Goal: Transaction & Acquisition: Purchase product/service

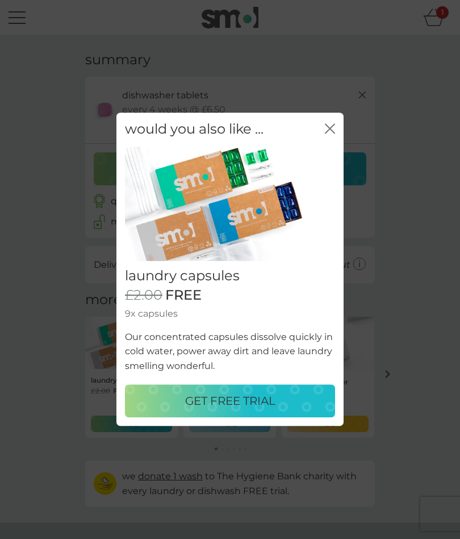
click at [440, 239] on div "would you also like ... close laundry capsules £2.00 FREE 9x capsules Our conce…" at bounding box center [230, 269] width 460 height 539
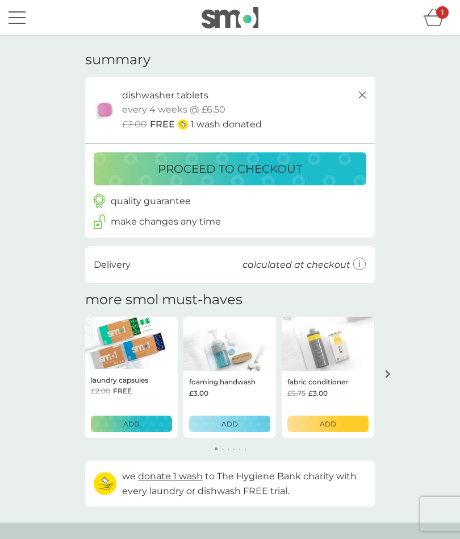
click at [362, 98] on icon at bounding box center [363, 95] width 14 height 14
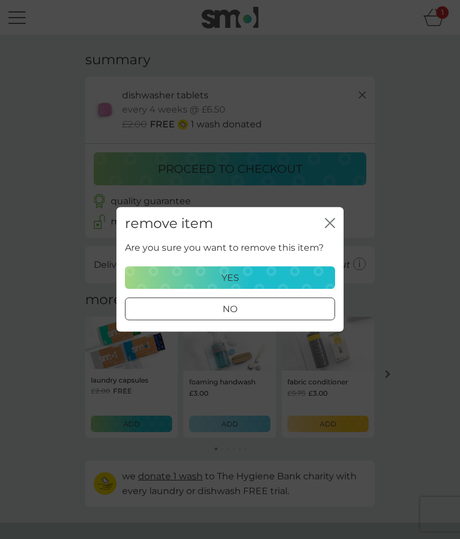
click at [302, 276] on div "yes" at bounding box center [230, 278] width 196 height 15
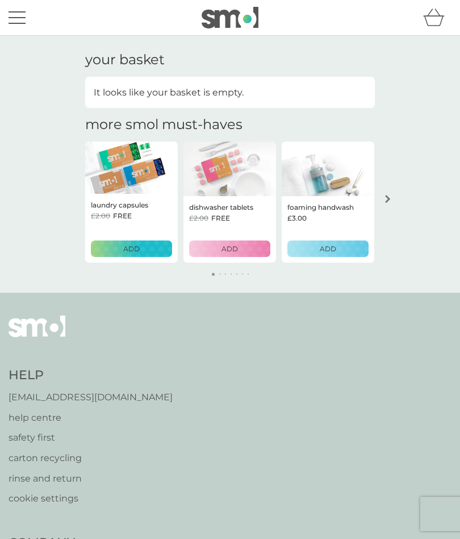
click at [332, 207] on p "foaming handwash" at bounding box center [321, 207] width 66 height 11
click at [338, 244] on div "ADD" at bounding box center [328, 248] width 66 height 11
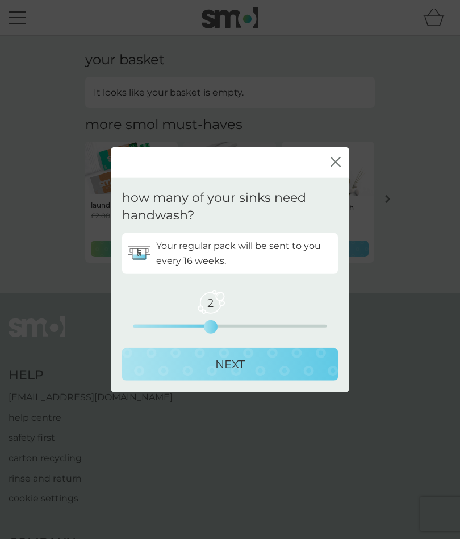
click at [167, 327] on div "2 0 2.5 5" at bounding box center [230, 325] width 194 height 3
click at [335, 458] on div "close how many of your sinks need handwash? Your regular pack will be sent to y…" at bounding box center [230, 269] width 460 height 539
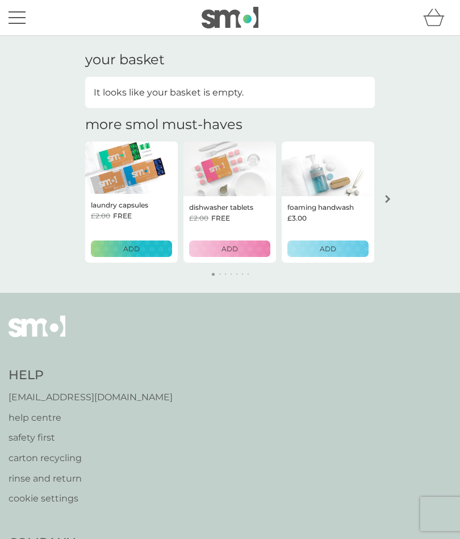
click at [342, 247] on div "ADD" at bounding box center [328, 248] width 66 height 11
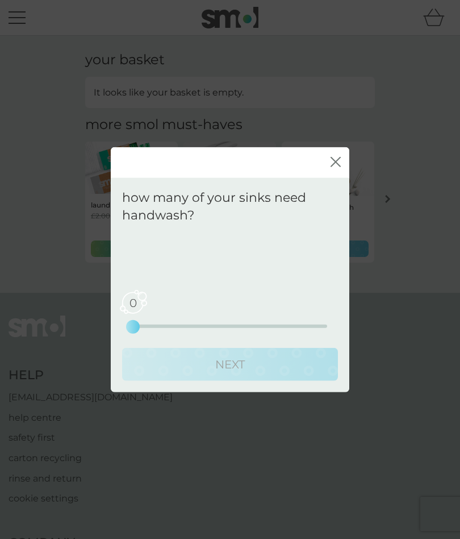
click at [180, 324] on div "0 0 2.5 5" at bounding box center [230, 325] width 194 height 3
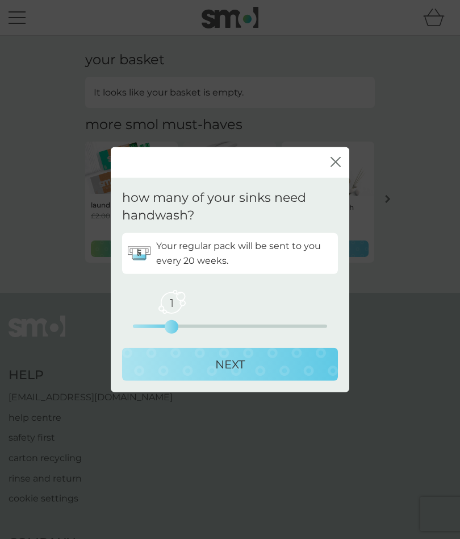
click at [267, 246] on p "Your regular pack will be sent to you every 20 weeks." at bounding box center [244, 253] width 176 height 29
click at [257, 363] on div "NEXT" at bounding box center [230, 364] width 193 height 18
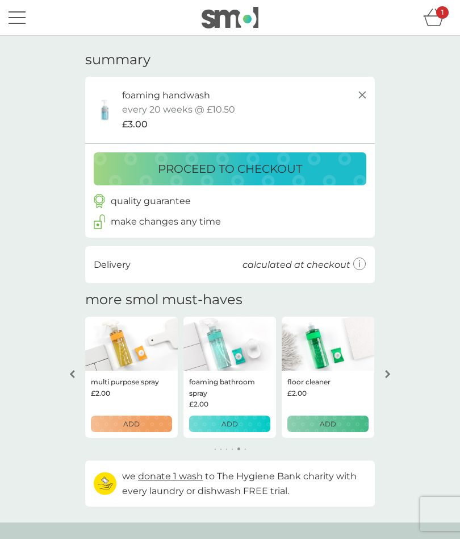
click at [18, 23] on div "menu" at bounding box center [17, 24] width 17 height 2
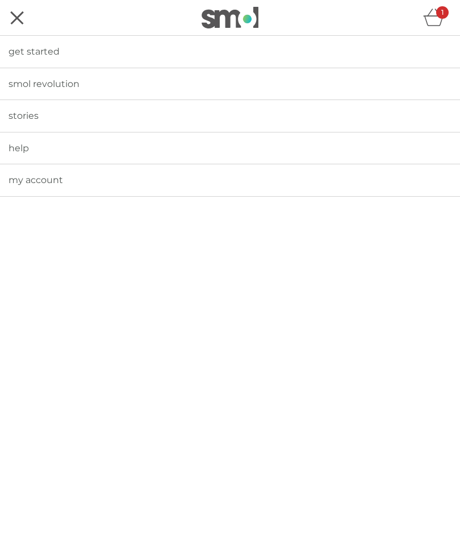
click at [108, 84] on link "smol revolution" at bounding box center [230, 84] width 460 height 32
